Goal: Task Accomplishment & Management: Use online tool/utility

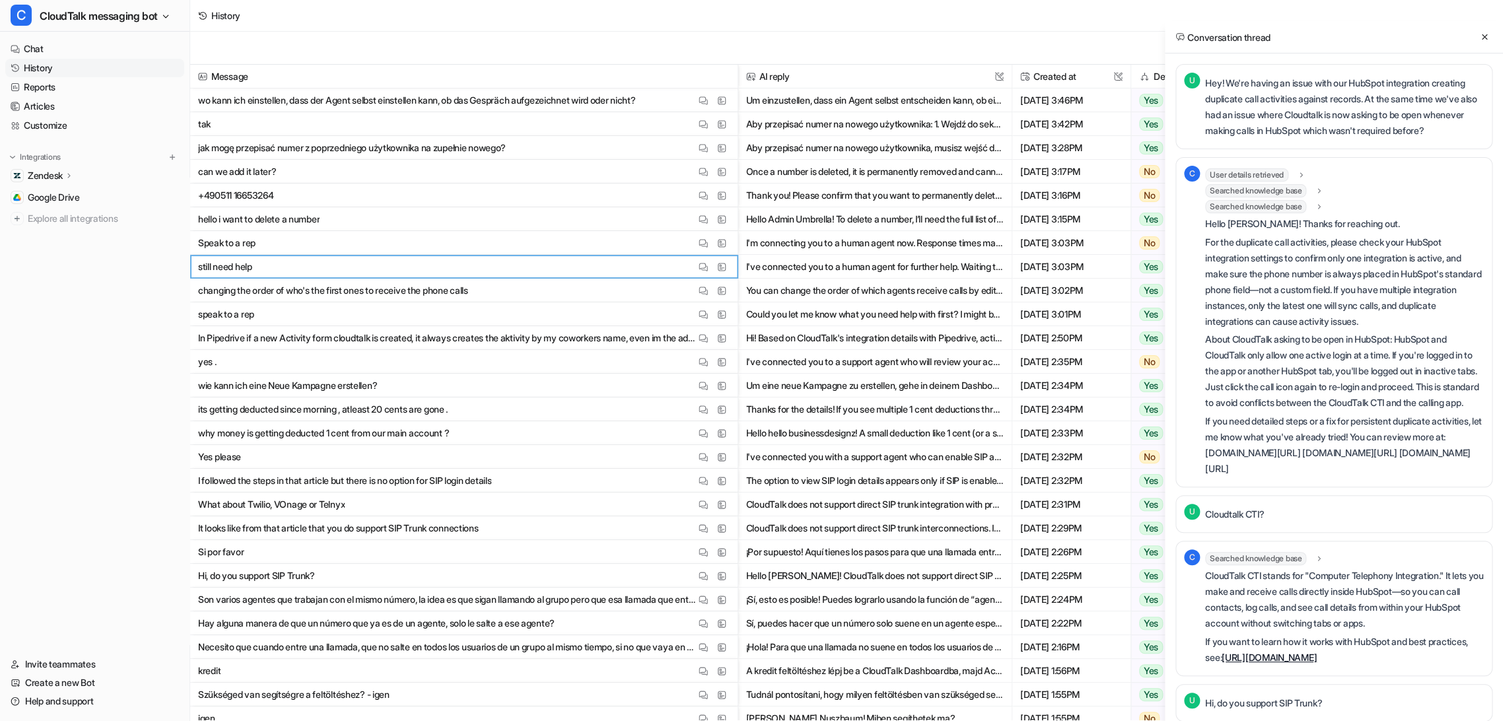
scroll to position [911, 0]
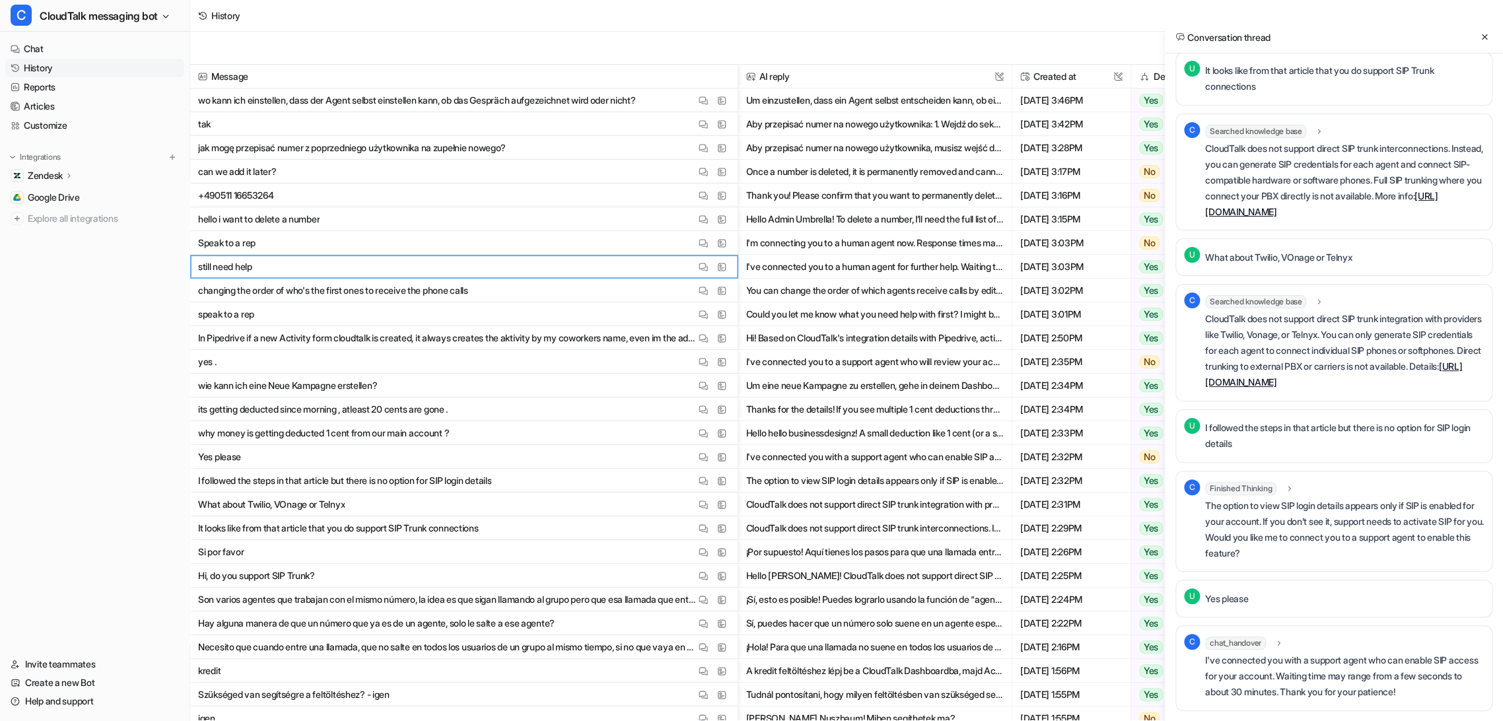
click at [1480, 36] on icon at bounding box center [1484, 36] width 9 height 9
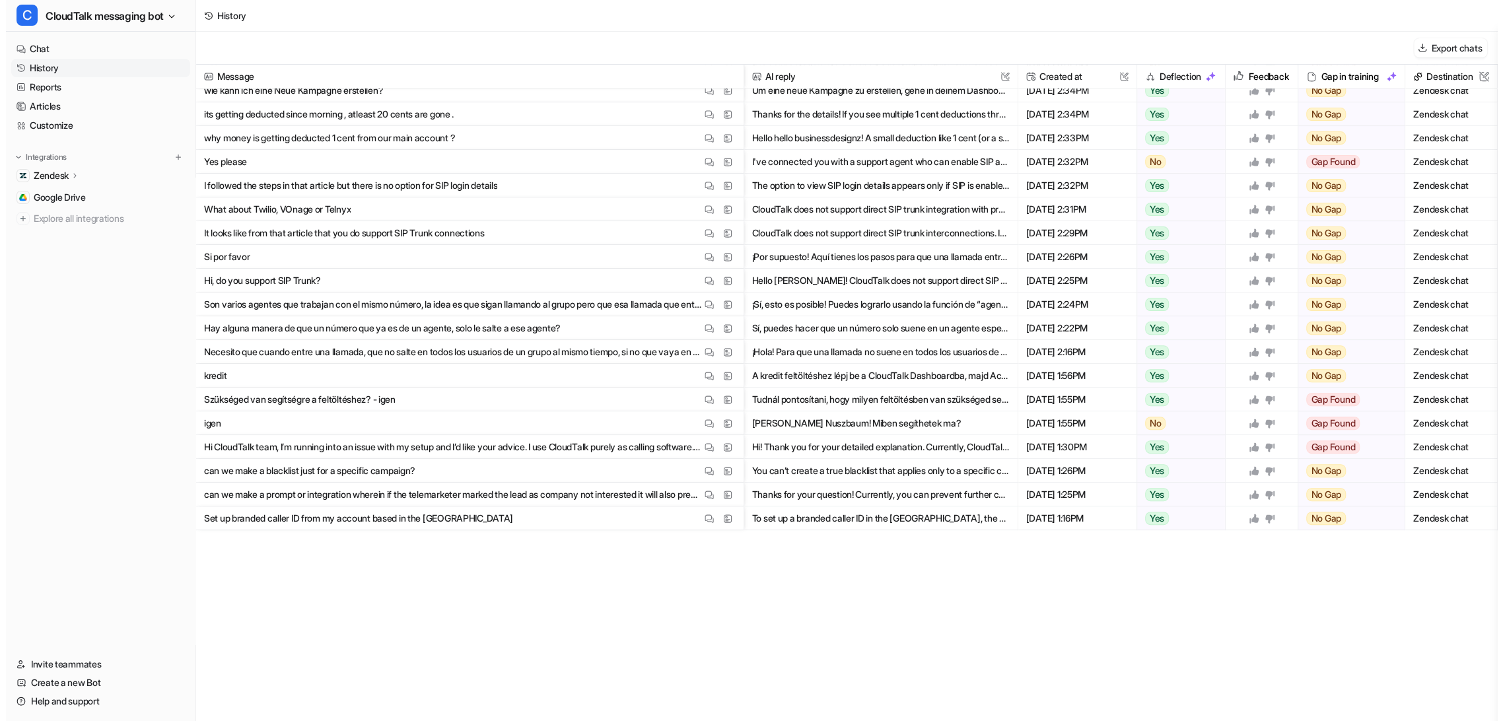
scroll to position [0, 0]
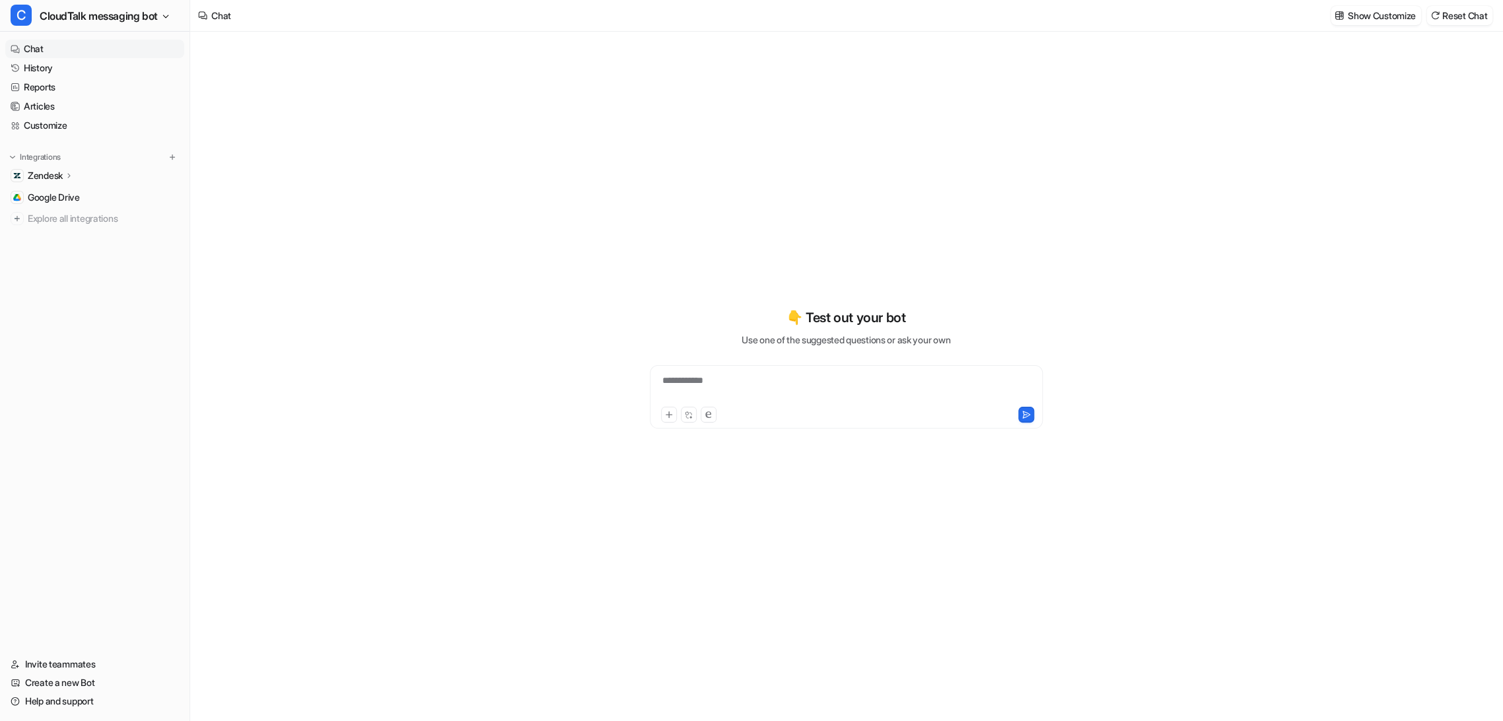
type textarea "**********"
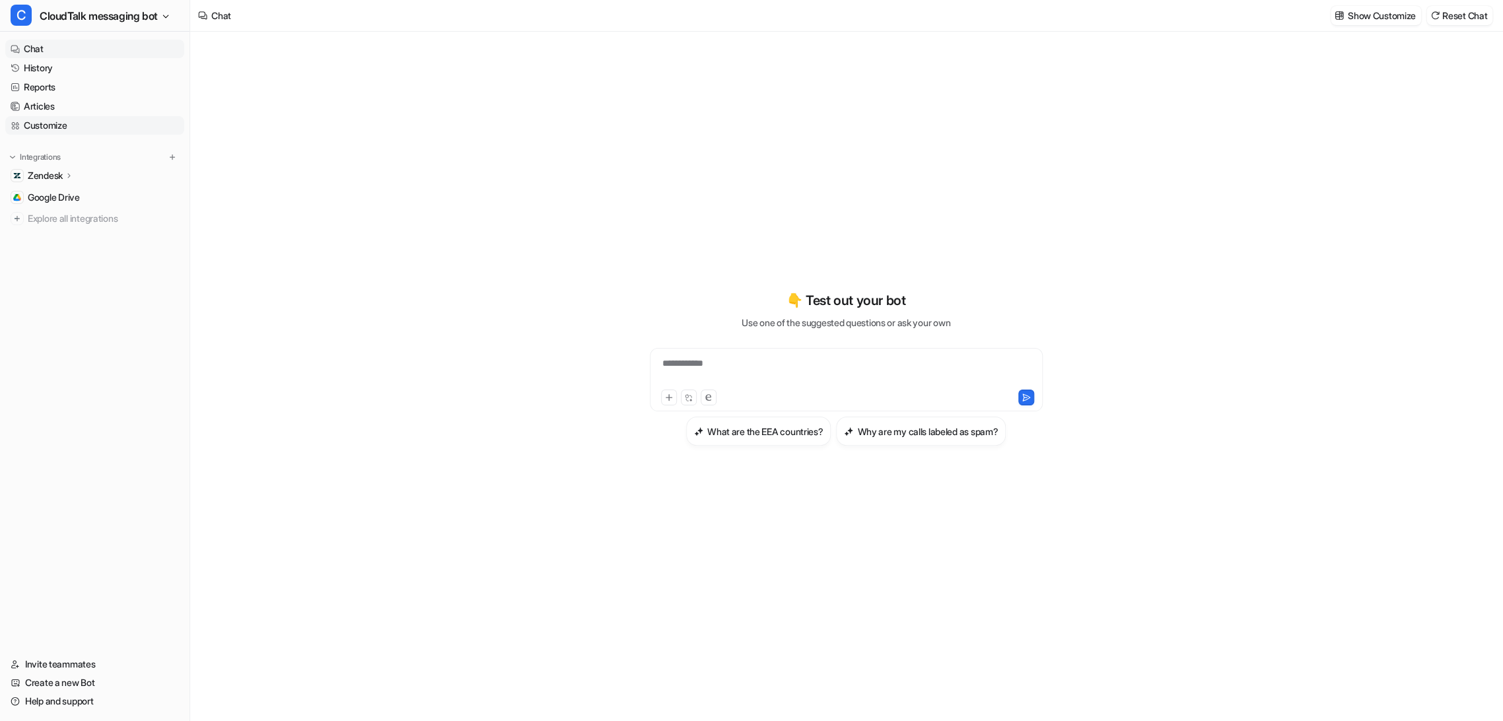
click at [60, 129] on link "Customize" at bounding box center [94, 125] width 179 height 18
click at [61, 126] on link "Customize" at bounding box center [94, 125] width 179 height 18
